Goal: Information Seeking & Learning: Learn about a topic

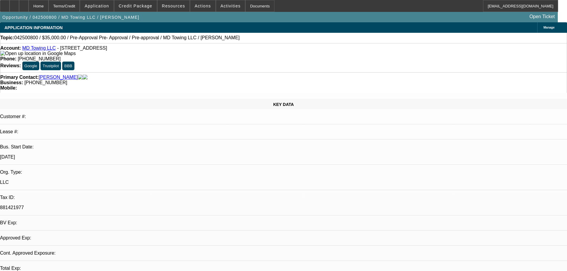
select select "0"
select select "2"
select select "0"
select select "6"
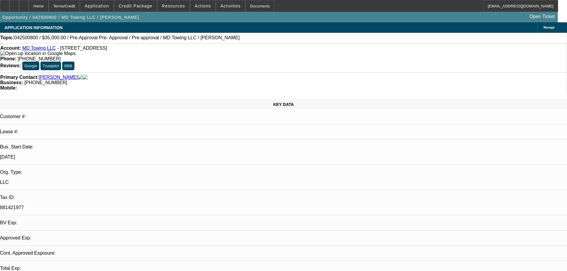
select select "0"
select select "2"
select select "0"
select select "6"
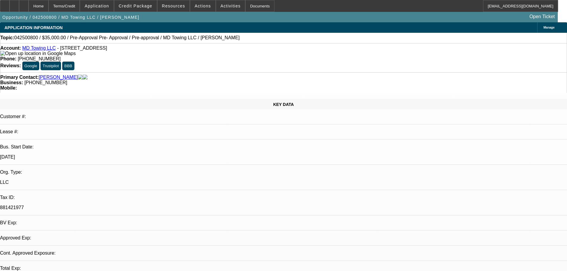
select select "0.1"
select select "2"
select select "0"
select select "6"
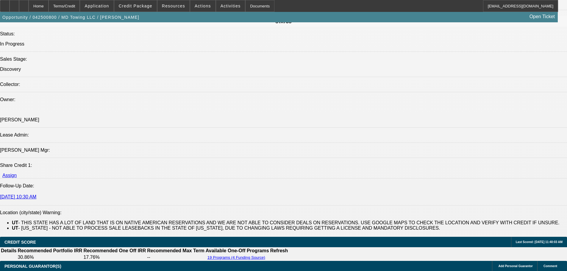
scroll to position [892, 0]
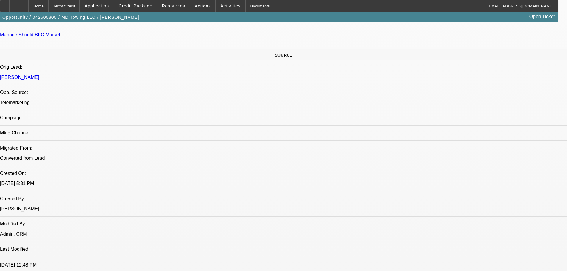
scroll to position [59, 0]
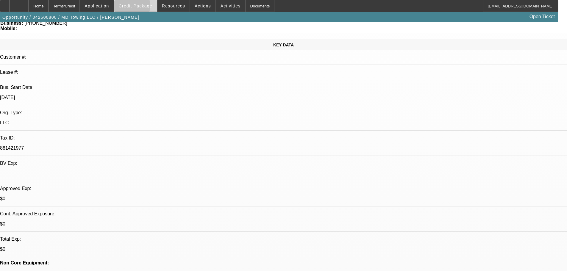
click at [141, 7] on span "Credit Package" at bounding box center [136, 6] width 34 height 5
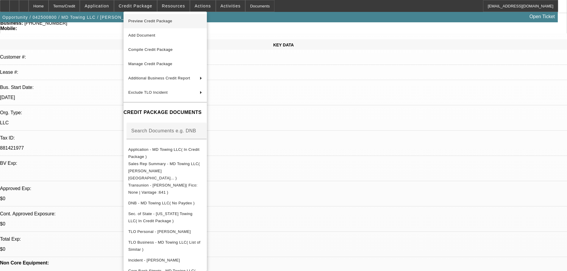
click at [146, 21] on span "Preview Credit Package" at bounding box center [150, 21] width 44 height 4
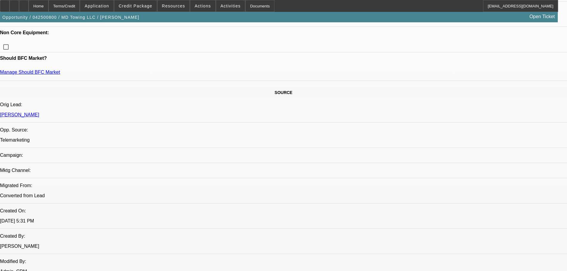
scroll to position [297, 0]
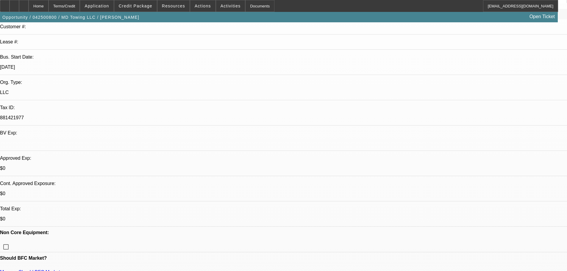
scroll to position [89, 0]
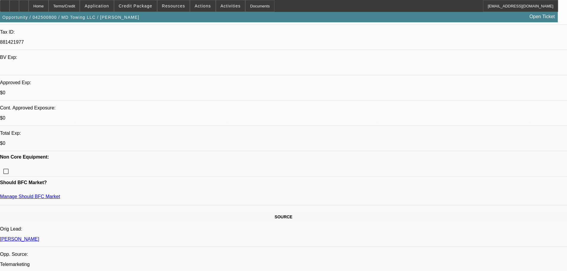
scroll to position [268, 0]
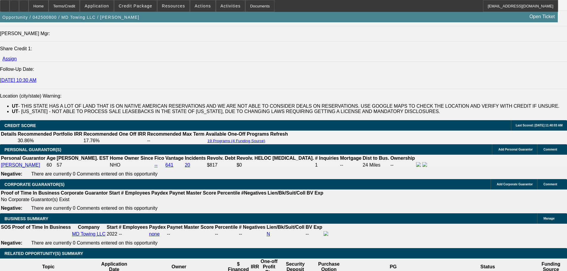
scroll to position [773, 0]
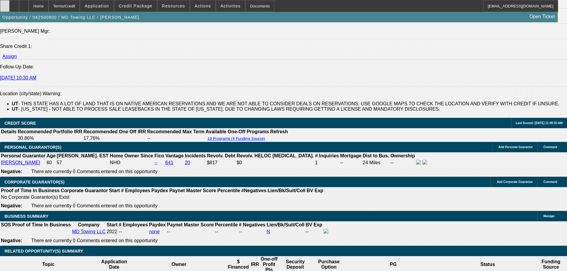
click at [5, 4] on icon at bounding box center [5, 4] width 0 height 0
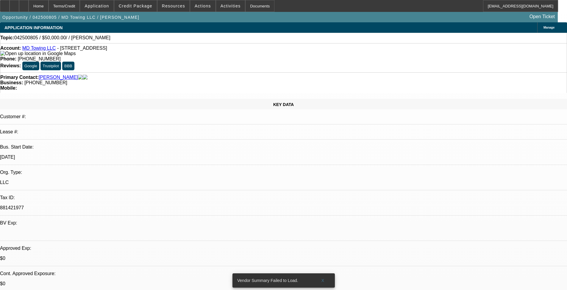
select select "0"
select select "2"
select select "0.1"
select select "4"
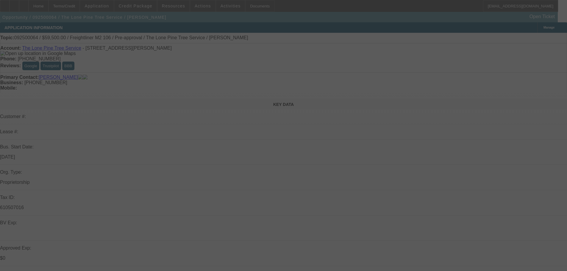
select select "0.15"
select select "2"
select select "0.1"
select select "4"
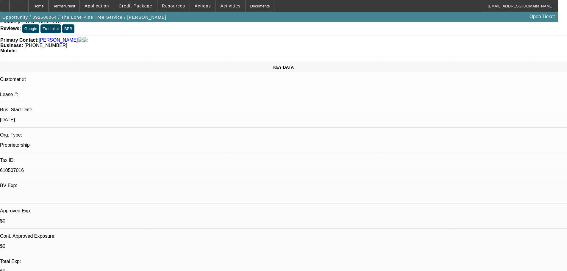
scroll to position [268, 0]
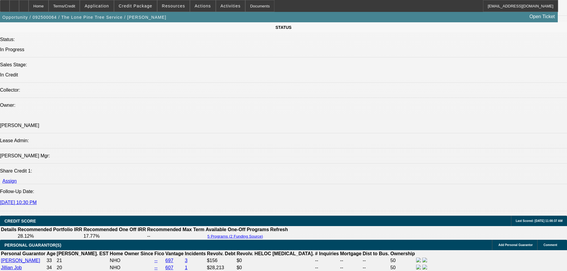
scroll to position [654, 0]
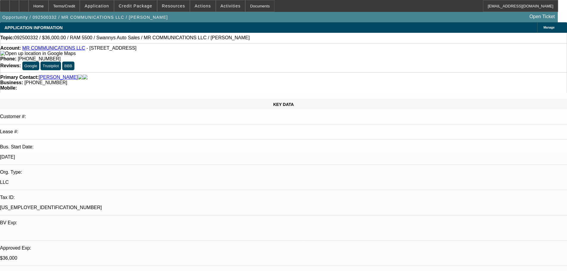
select select "0"
select select "2"
select select "0"
select select "6"
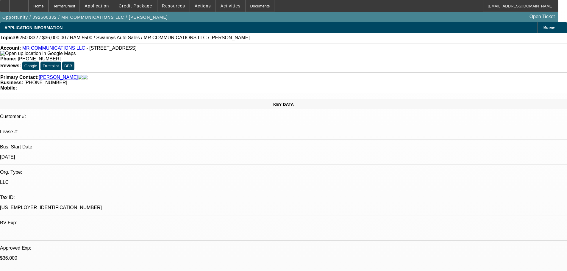
select select "0"
select select "2"
select select "0"
select select "6"
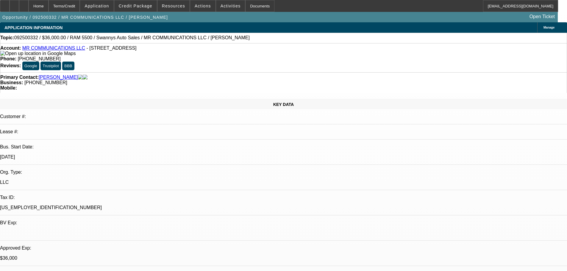
select select "0"
select select "2"
select select "0"
select select "6"
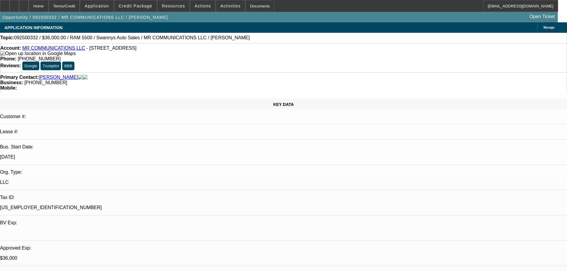
select select "0"
select select "2"
select select "0"
select select "6"
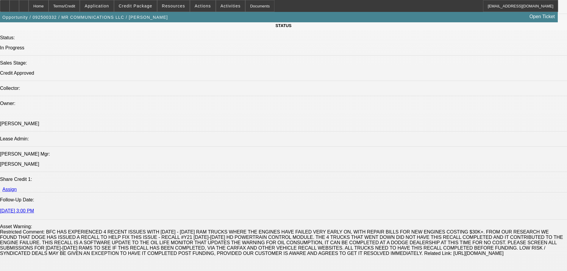
scroll to position [803, 0]
